Goal: Transaction & Acquisition: Purchase product/service

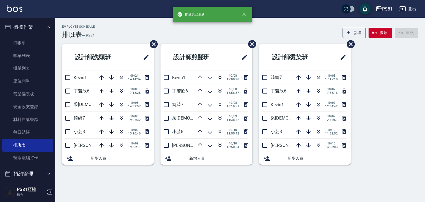
click at [173, 33] on div "Employee Schedule 排班表 — PS81 新增 復原 重做" at bounding box center [240, 32] width 357 height 14
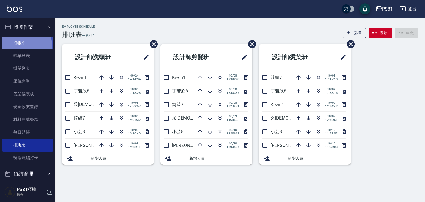
click at [25, 45] on link "打帳單" at bounding box center [27, 43] width 51 height 13
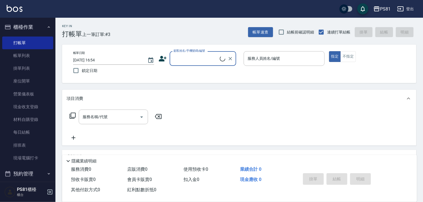
click at [200, 54] on input "顧客姓名/手機號碼/編號" at bounding box center [196, 59] width 48 height 10
click at [161, 57] on icon at bounding box center [163, 59] width 8 height 6
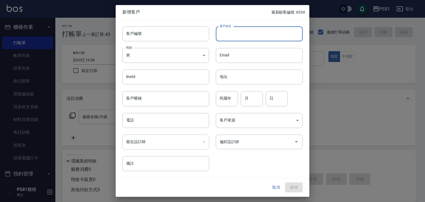
click at [233, 37] on input "客戶姓名" at bounding box center [259, 33] width 87 height 15
type input "黃泓淇"
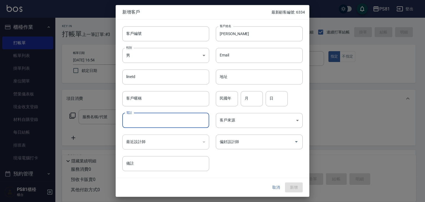
click at [158, 125] on input "電話" at bounding box center [165, 120] width 87 height 15
type input "0966007253"
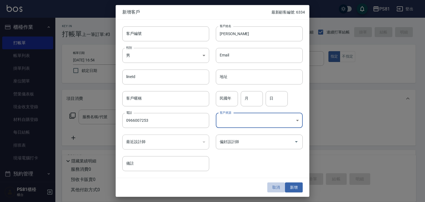
click at [283, 186] on button "取消" at bounding box center [276, 187] width 18 height 10
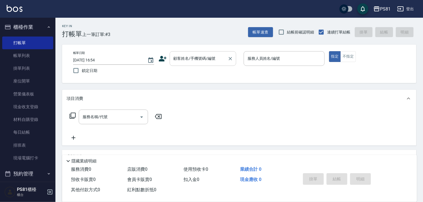
click at [186, 63] on input "顧客姓名/手機號碼/編號" at bounding box center [198, 59] width 53 height 10
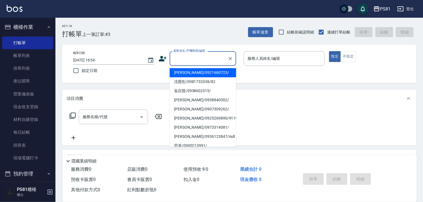
click at [165, 62] on icon at bounding box center [162, 59] width 8 height 8
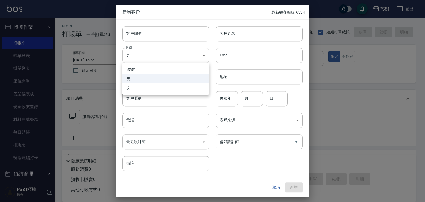
click at [164, 61] on body "PS81 登出 櫃檯作業 打帳單 帳單列表 掛單列表 座位開單 營業儀表板 現金收支登錄 材料自購登錄 每日結帳 排班表 現場電腦打卡 預約管理 預約管理 單…" at bounding box center [212, 134] width 425 height 269
click at [172, 120] on div at bounding box center [212, 101] width 425 height 202
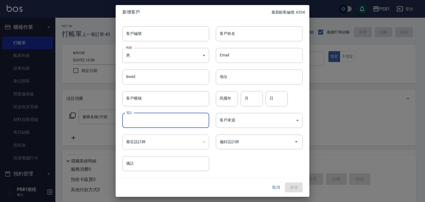
click at [160, 126] on input "電話" at bounding box center [165, 120] width 87 height 15
type input "0966007253"
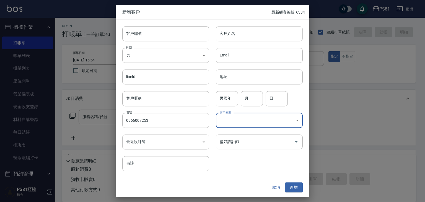
click at [242, 37] on input "客戶姓名" at bounding box center [259, 33] width 87 height 15
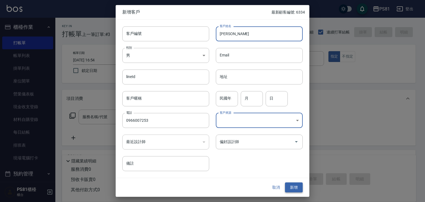
type input "黃泓淇"
click at [297, 187] on button "新增" at bounding box center [294, 187] width 18 height 10
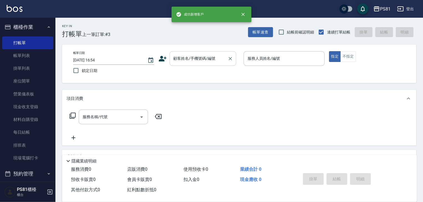
click at [175, 53] on div "顧客姓名/手機號碼/編號" at bounding box center [202, 58] width 66 height 15
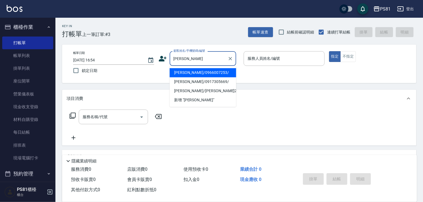
drag, startPoint x: 200, startPoint y: 73, endPoint x: 245, endPoint y: 67, distance: 45.7
click at [202, 71] on li "黃泓淇/0966007253/" at bounding box center [202, 72] width 66 height 9
type input "黃泓淇/0966007253/"
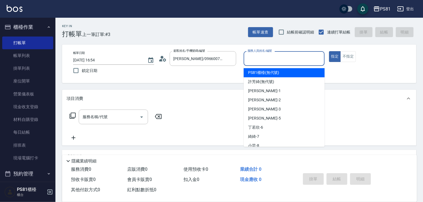
drag, startPoint x: 265, startPoint y: 54, endPoint x: 262, endPoint y: 82, distance: 27.8
click at [264, 55] on input "服務人員姓名/編號" at bounding box center [284, 59] width 76 height 10
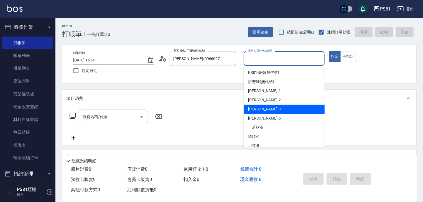
drag, startPoint x: 256, startPoint y: 111, endPoint x: 306, endPoint y: 91, distance: 54.2
click at [256, 111] on span "晏菱 -3" at bounding box center [264, 109] width 33 height 6
type input "晏菱-3"
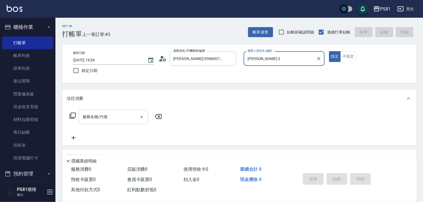
click at [88, 118] on input "服務名稱/代號" at bounding box center [109, 117] width 56 height 10
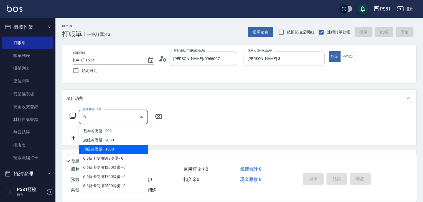
click at [116, 151] on span "頂級冷燙髮 - 1500" at bounding box center [113, 149] width 69 height 9
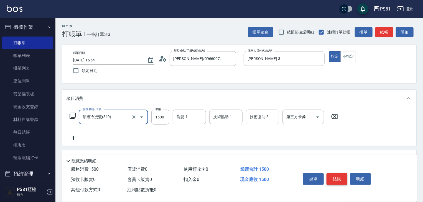
type input "頂級冷燙髮(319)"
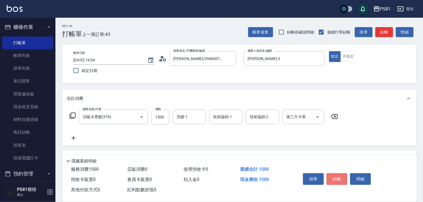
click at [336, 175] on button "結帳" at bounding box center [336, 179] width 21 height 12
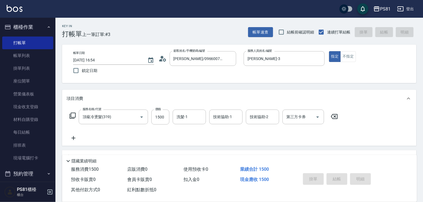
type input "2025/10/10 16:56"
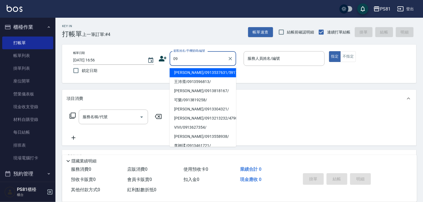
type input "0"
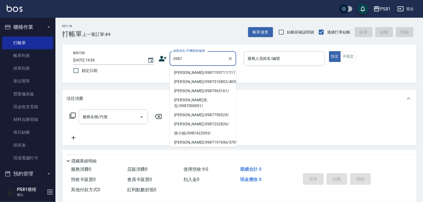
drag, startPoint x: 194, startPoint y: 71, endPoint x: 329, endPoint y: 61, distance: 135.2
click at [195, 71] on li "張晏菱/0987195717/111111" at bounding box center [202, 72] width 66 height 9
type input "張晏菱/0987195717/111111"
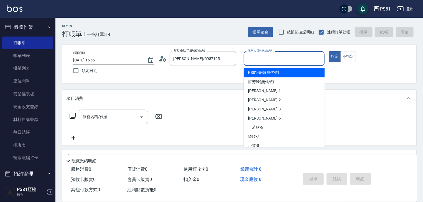
click at [288, 56] on input "服務人員姓名/編號" at bounding box center [284, 59] width 76 height 10
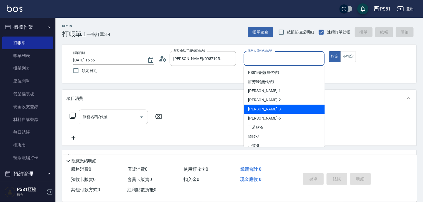
click at [255, 105] on div "晏菱 -3" at bounding box center [283, 109] width 81 height 9
type input "晏菱-3"
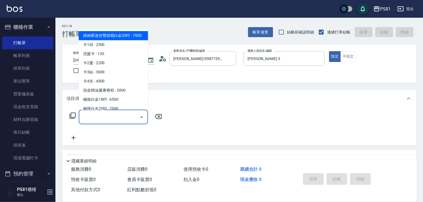
click at [131, 117] on input "服務名稱/代號" at bounding box center [109, 117] width 56 height 10
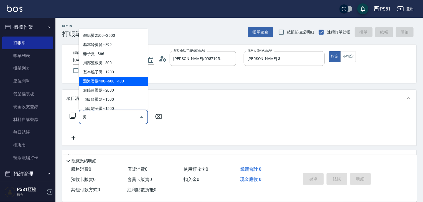
click at [114, 84] on span "瀏海燙髮400~600 - 400" at bounding box center [113, 81] width 69 height 9
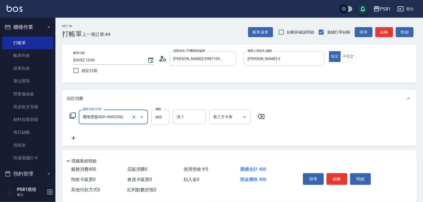
type input "瀏海燙髮400~600(306)"
click at [78, 140] on icon at bounding box center [73, 138] width 14 height 7
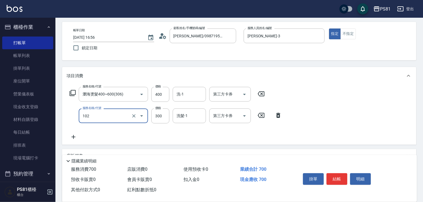
scroll to position [55, 0]
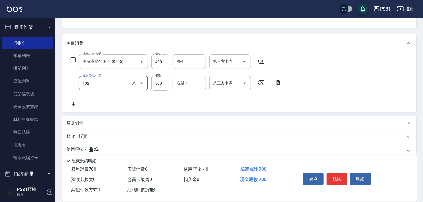
type input "保濕洗(102)"
click at [74, 105] on icon at bounding box center [73, 104] width 14 height 7
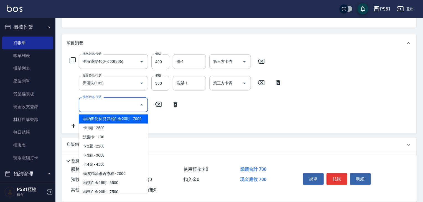
click at [104, 104] on input "服務名稱/代號" at bounding box center [109, 105] width 56 height 10
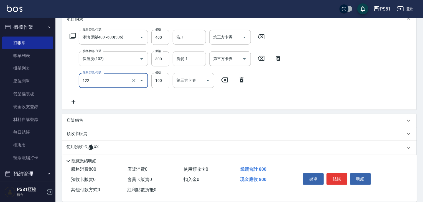
scroll to position [83, 0]
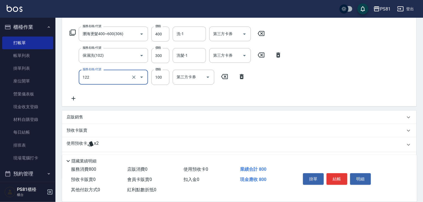
type input "電棒造型(122)"
click at [70, 99] on icon at bounding box center [73, 98] width 14 height 7
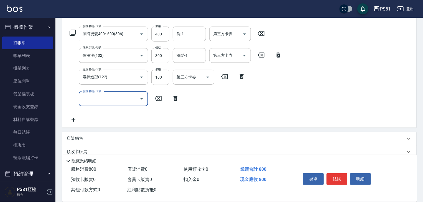
click at [94, 101] on input "服務名稱/代號" at bounding box center [109, 99] width 56 height 10
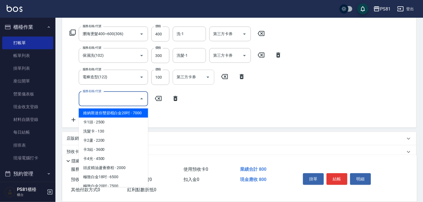
drag, startPoint x: 94, startPoint y: 101, endPoint x: 195, endPoint y: 79, distance: 103.2
click at [178, 85] on div "服務名稱/代號 瀏海燙髮400~600(306) 服務名稱/代號 價格 400 價格 洗-1 洗-1 第三方卡券 第三方卡券 服務名稱/代號 保濕洗(102)…" at bounding box center [175, 75] width 218 height 97
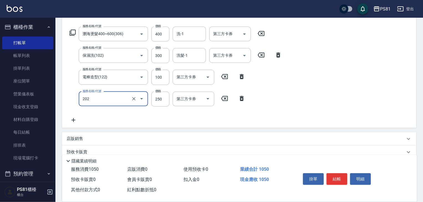
type input "單剪250(202)"
click at [225, 77] on icon at bounding box center [224, 76] width 7 height 5
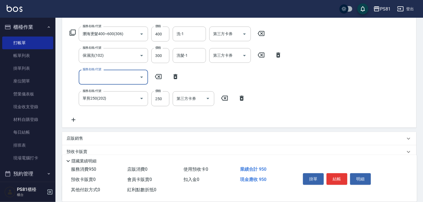
scroll to position [0, 0]
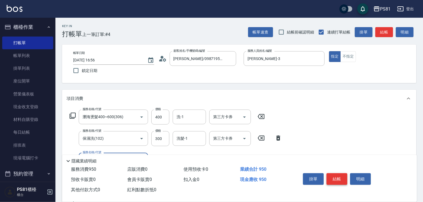
click at [338, 174] on button "結帳" at bounding box center [336, 179] width 21 height 12
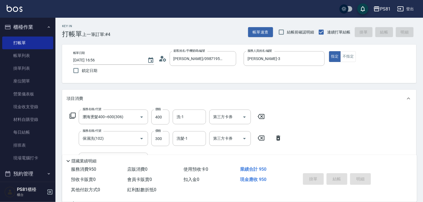
type input "2025/10/10 16:57"
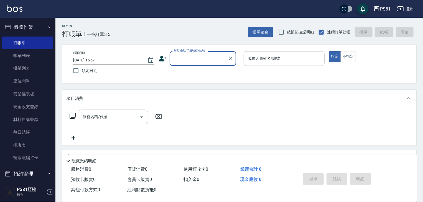
click at [196, 61] on input "顧客姓名/手機號碼/編號" at bounding box center [198, 59] width 53 height 10
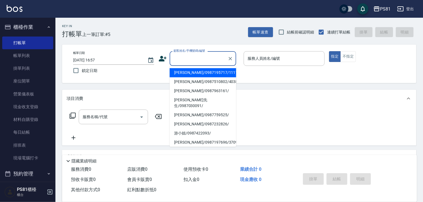
drag, startPoint x: 188, startPoint y: 73, endPoint x: 300, endPoint y: 75, distance: 112.1
click at [193, 73] on li "張晏菱/0987195717/111111" at bounding box center [202, 72] width 66 height 9
type input "張晏菱/0987195717/111111"
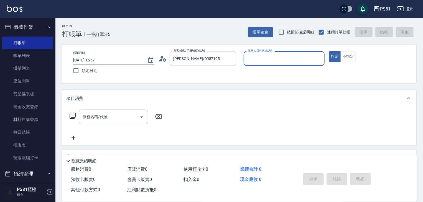
click at [273, 62] on input "服務人員姓名/編號" at bounding box center [284, 59] width 76 height 10
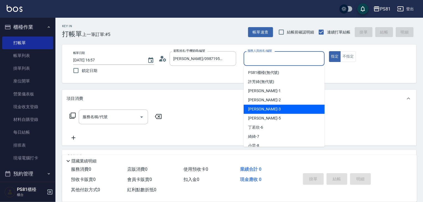
click at [262, 109] on div "晏菱 -3" at bounding box center [283, 109] width 81 height 9
type input "晏菱-3"
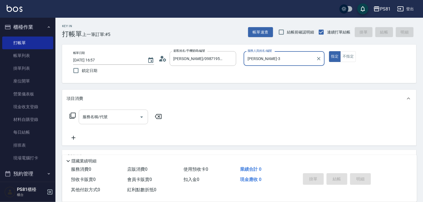
drag, startPoint x: 109, startPoint y: 113, endPoint x: 113, endPoint y: 117, distance: 4.7
click at [109, 113] on div "服務名稱/代號" at bounding box center [113, 117] width 69 height 15
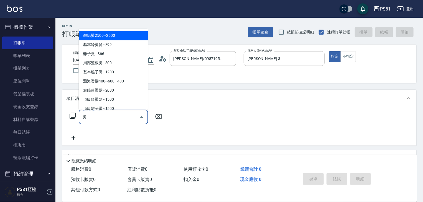
click at [107, 63] on span "局部髮根燙 - 800" at bounding box center [113, 62] width 69 height 9
type input "局部髮根燙(304)"
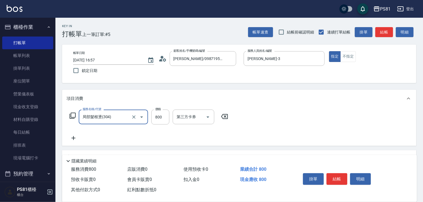
click at [146, 117] on div "局部髮根燙(304) 服務名稱/代號" at bounding box center [113, 117] width 69 height 15
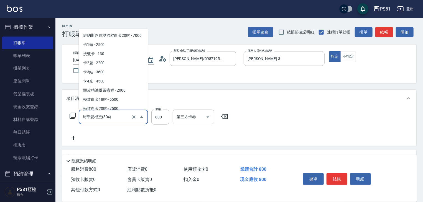
scroll to position [571, 0]
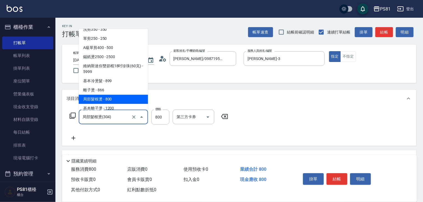
click at [139, 118] on icon "Close" at bounding box center [141, 117] width 7 height 7
drag, startPoint x: 115, startPoint y: 115, endPoint x: 74, endPoint y: 113, distance: 41.1
click at [73, 117] on div "服務名稱/代號 局部髮根燙(304) 服務名稱/代號 價格 800 價格 第三方卡券 第三方卡券" at bounding box center [148, 117] width 165 height 15
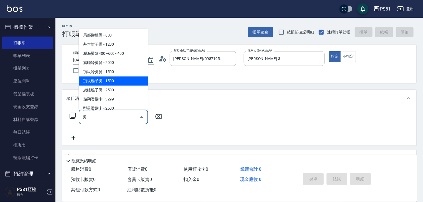
scroll to position [0, 0]
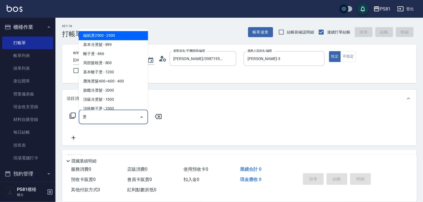
click at [120, 81] on span "瀏海燙髮400~600 - 400" at bounding box center [113, 81] width 69 height 9
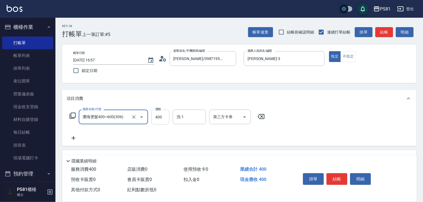
type input "瀏海燙髮400~600(306)"
click at [167, 117] on input "400" at bounding box center [160, 117] width 18 height 15
type input "600"
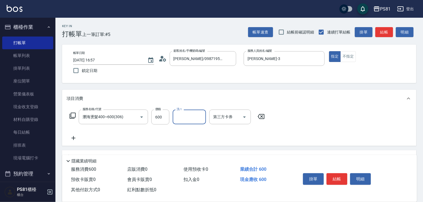
click at [73, 133] on div "服務名稱/代號 瀏海燙髮400~600(306) 服務名稱/代號 價格 600 價格 洗-1 洗-1 第三方卡券 第三方卡券" at bounding box center [166, 126] width 201 height 32
click at [76, 139] on icon at bounding box center [73, 138] width 14 height 7
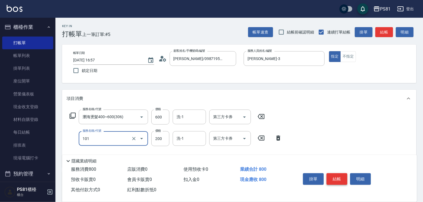
type input "一般洗髮(101)"
click at [341, 179] on button "結帳" at bounding box center [336, 179] width 21 height 12
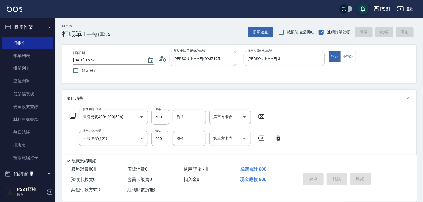
type input "2025/10/10 16:58"
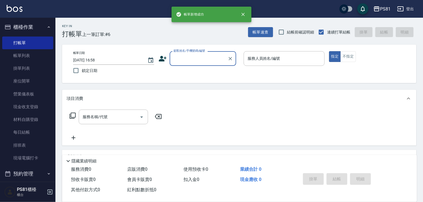
click at [190, 57] on input "顧客姓名/手機號碼/編號" at bounding box center [198, 59] width 53 height 10
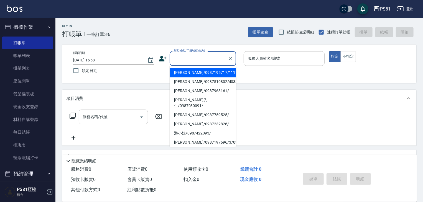
drag, startPoint x: 200, startPoint y: 74, endPoint x: 283, endPoint y: 67, distance: 83.1
click at [204, 73] on li "張晏菱/0987195717/111111" at bounding box center [202, 72] width 66 height 9
type input "張晏菱/0987195717/111111"
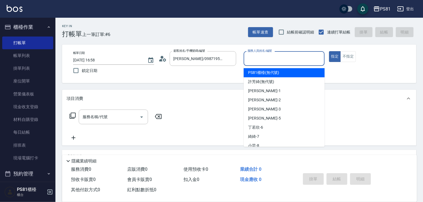
drag, startPoint x: 279, startPoint y: 62, endPoint x: 264, endPoint y: 93, distance: 34.7
click at [279, 63] on input "服務人員姓名/編號" at bounding box center [284, 59] width 76 height 10
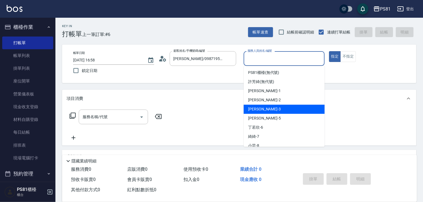
drag, startPoint x: 260, startPoint y: 107, endPoint x: 374, endPoint y: 55, distance: 124.9
click at [265, 106] on div "晏菱 -3" at bounding box center [283, 109] width 81 height 9
type input "晏菱-3"
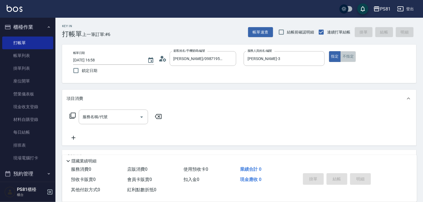
drag, startPoint x: 346, startPoint y: 56, endPoint x: 176, endPoint y: 85, distance: 172.2
click at [346, 56] on button "不指定" at bounding box center [348, 56] width 16 height 11
click at [108, 114] on input "服務名稱/代號" at bounding box center [109, 117] width 56 height 10
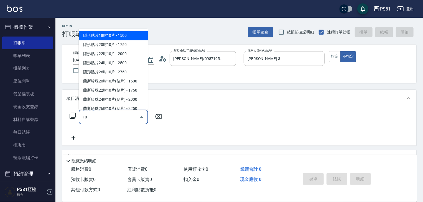
type input "1"
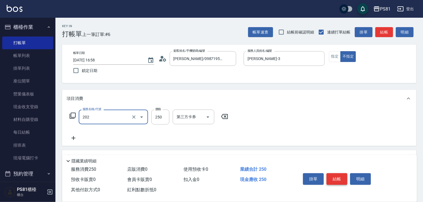
type input "單剪250(202)"
click at [344, 174] on button "結帳" at bounding box center [336, 179] width 21 height 12
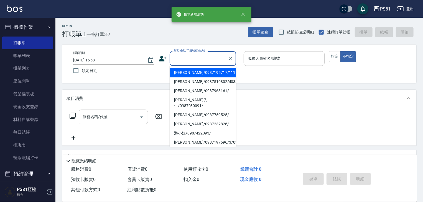
drag, startPoint x: 177, startPoint y: 58, endPoint x: 205, endPoint y: 67, distance: 29.2
click at [179, 59] on input "顧客姓名/手機號碼/編號" at bounding box center [198, 59] width 53 height 10
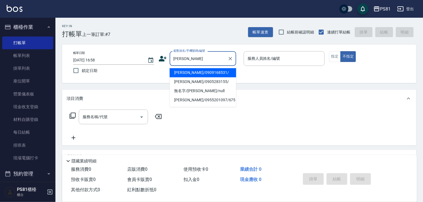
drag, startPoint x: 197, startPoint y: 73, endPoint x: 258, endPoint y: 72, distance: 60.7
click at [209, 73] on li "陳又嘉/0909168531/" at bounding box center [202, 72] width 66 height 9
type input "陳又嘉/0909168531/"
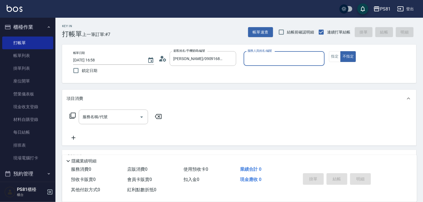
click at [275, 60] on input "服務人員姓名/編號" at bounding box center [284, 59] width 76 height 10
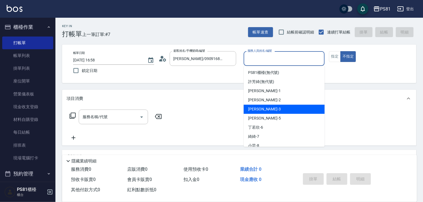
drag, startPoint x: 262, startPoint y: 106, endPoint x: 276, endPoint y: 98, distance: 15.7
click at [276, 98] on ul "PS81櫃檯 (無代號) 許芳綺 (無代號) Kevin -1 采蓮 -2 晏菱 -3 David -5 丁若欣 -6 綺綺 -7 小芸 -8 BEN -10…" at bounding box center [283, 106] width 81 height 81
drag, startPoint x: 266, startPoint y: 108, endPoint x: 274, endPoint y: 109, distance: 8.1
click at [268, 108] on div "晏菱 -3" at bounding box center [283, 109] width 81 height 9
type input "晏菱-3"
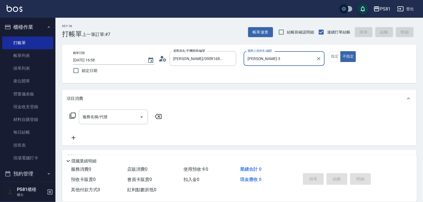
drag, startPoint x: 337, startPoint y: 54, endPoint x: 324, endPoint y: 60, distance: 14.9
click at [336, 56] on button "指定" at bounding box center [335, 56] width 12 height 11
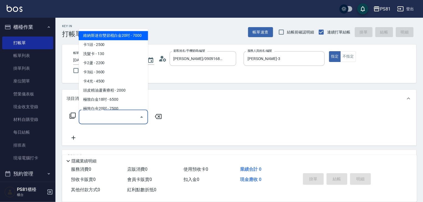
drag, startPoint x: 82, startPoint y: 121, endPoint x: 109, endPoint y: 125, distance: 28.0
click at [85, 121] on input "服務名稱/代號" at bounding box center [109, 117] width 56 height 10
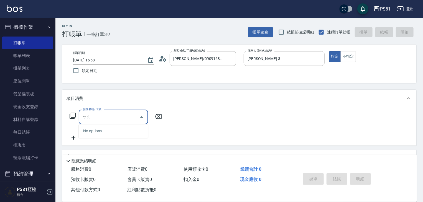
type input "飽"
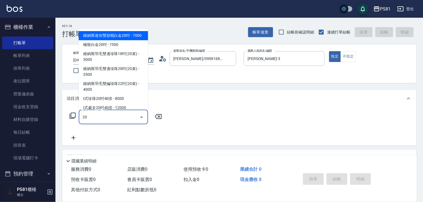
type input "201"
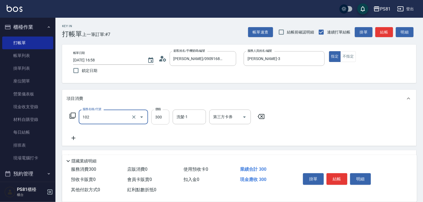
type input "保濕洗(102)"
click at [161, 110] on input "300" at bounding box center [160, 117] width 18 height 15
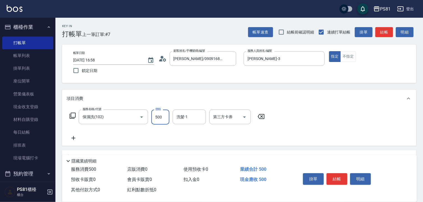
type input "500"
type input "Q比-21"
click at [336, 176] on button "結帳" at bounding box center [336, 179] width 21 height 12
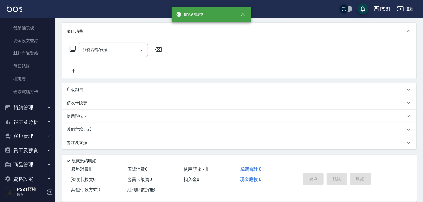
scroll to position [77, 0]
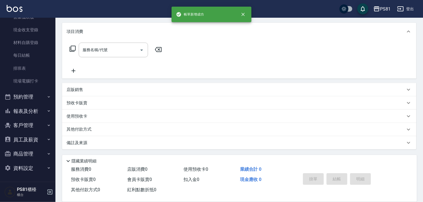
click at [40, 98] on button "預約管理" at bounding box center [27, 97] width 51 height 14
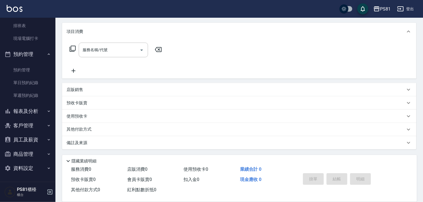
click at [47, 112] on icon "button" at bounding box center [49, 111] width 4 height 4
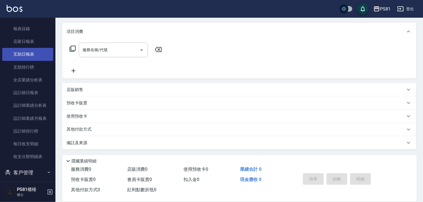
scroll to position [263, 0]
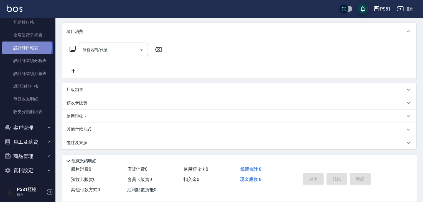
click at [26, 47] on link "設計師日報表" at bounding box center [27, 48] width 51 height 13
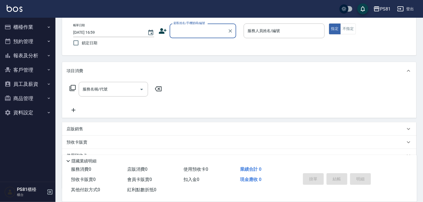
drag, startPoint x: 30, startPoint y: 27, endPoint x: 34, endPoint y: 29, distance: 4.7
click at [31, 29] on button "櫃檯作業" at bounding box center [27, 27] width 51 height 14
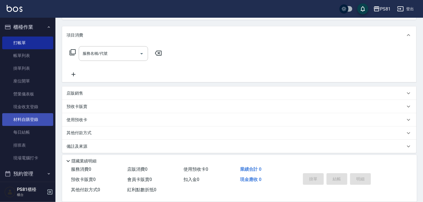
scroll to position [67, 0]
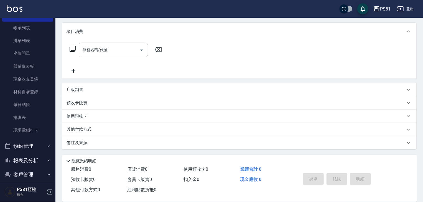
click at [26, 145] on button "預約管理" at bounding box center [27, 146] width 51 height 14
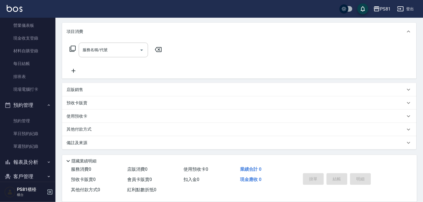
scroll to position [120, 0]
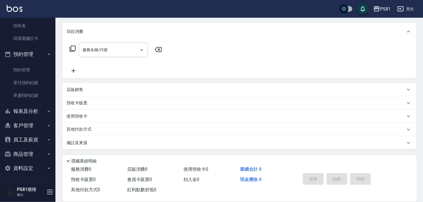
drag, startPoint x: 37, startPoint y: 119, endPoint x: 41, endPoint y: 116, distance: 5.0
click at [39, 117] on ul "櫃檯作業 打帳單 帳單列表 掛單列表 座位開單 營業儀表板 現金收支登錄 材料自購登錄 每日結帳 排班表 現場電腦打卡 預約管理 預約管理 單日預約紀錄 單週…" at bounding box center [27, 38] width 51 height 280
click at [40, 108] on button "報表及分析" at bounding box center [27, 111] width 51 height 14
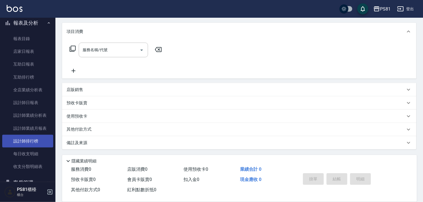
scroll to position [230, 0]
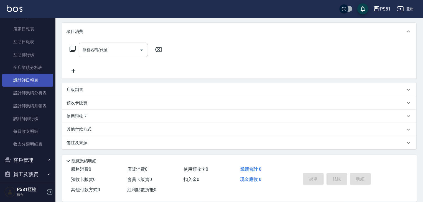
click at [32, 77] on link "設計師日報表" at bounding box center [27, 80] width 51 height 13
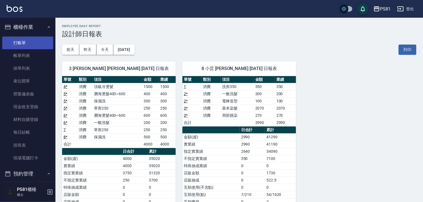
click at [25, 43] on link "打帳單" at bounding box center [27, 43] width 51 height 13
